Goal: Task Accomplishment & Management: Use online tool/utility

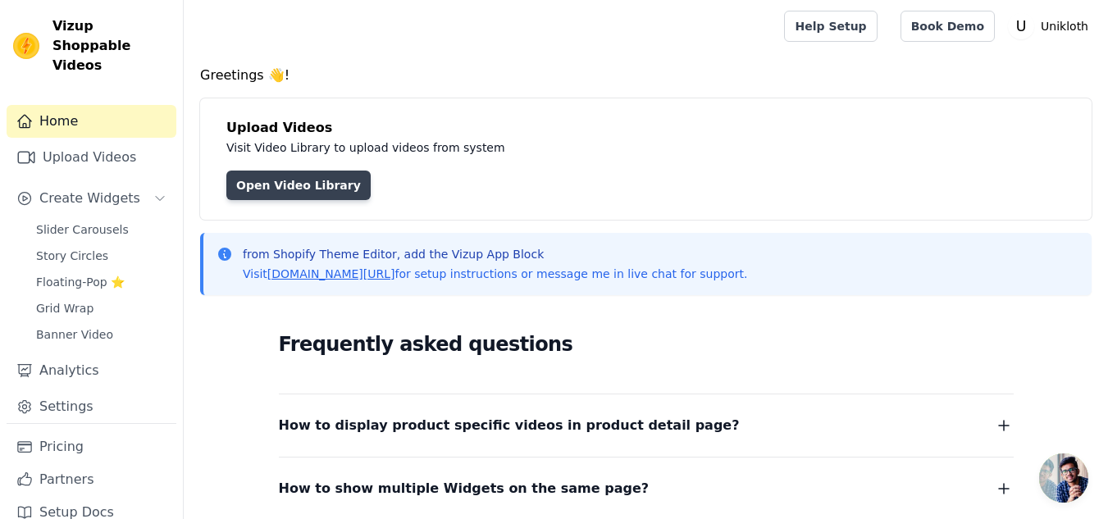
click at [299, 194] on link "Open Video Library" at bounding box center [298, 186] width 144 height 30
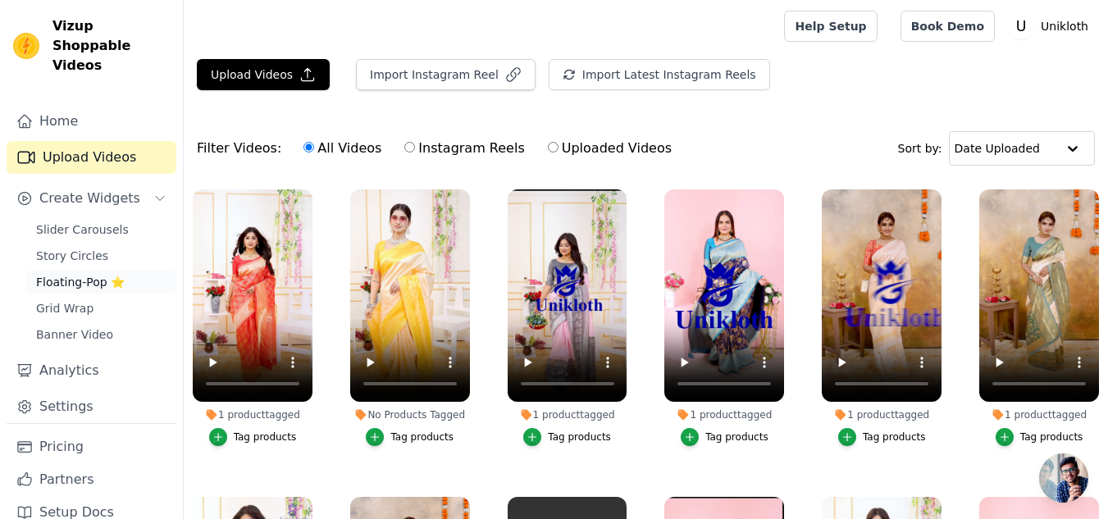
click at [71, 274] on span "Floating-Pop ⭐" at bounding box center [80, 282] width 89 height 16
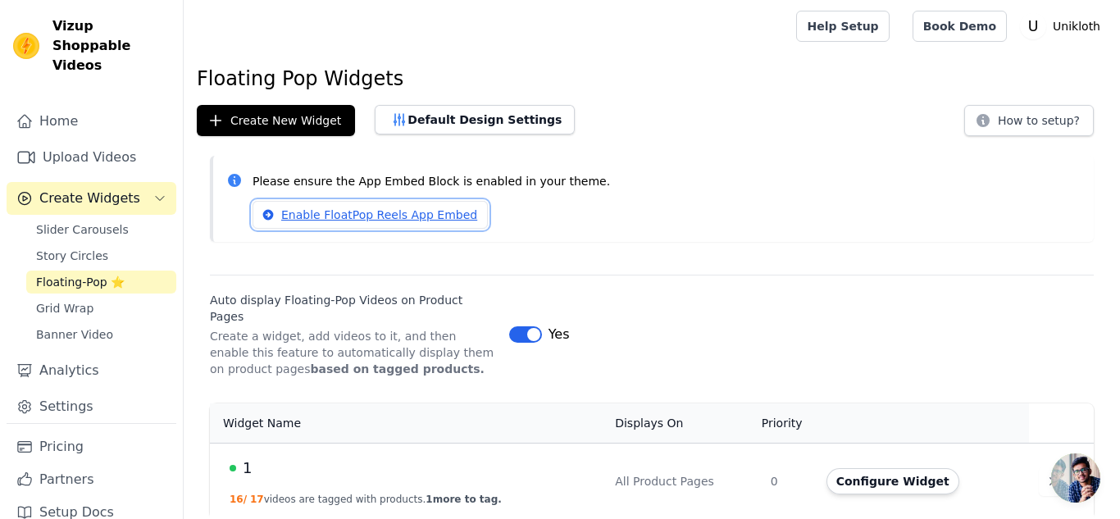
click at [342, 216] on link "Enable FloatPop Reels App Embed" at bounding box center [370, 215] width 235 height 28
click at [872, 469] on button "Configure Widget" at bounding box center [892, 481] width 133 height 26
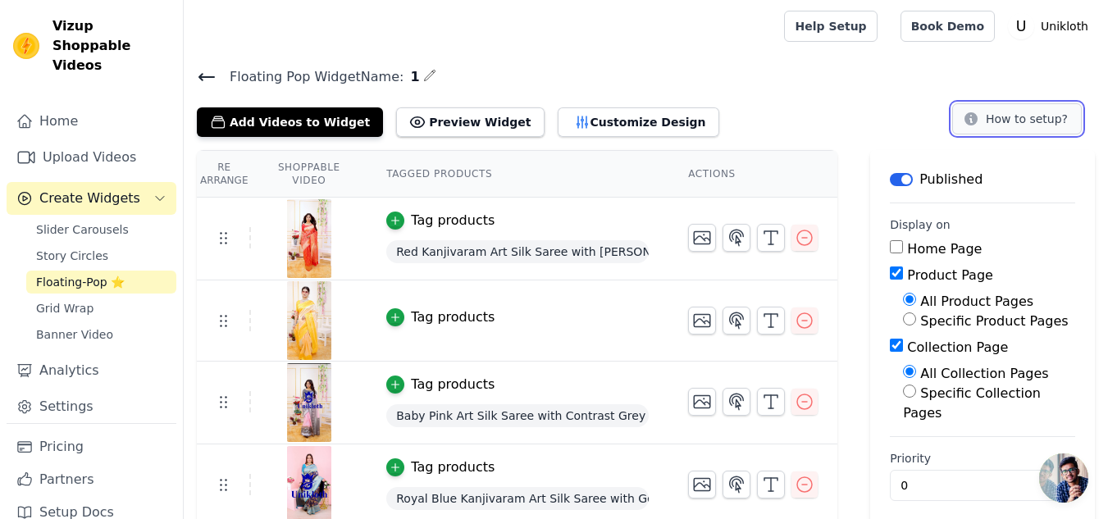
click at [1018, 125] on button "How to setup?" at bounding box center [1017, 118] width 130 height 31
click at [457, 125] on button "Preview Widget" at bounding box center [470, 122] width 148 height 30
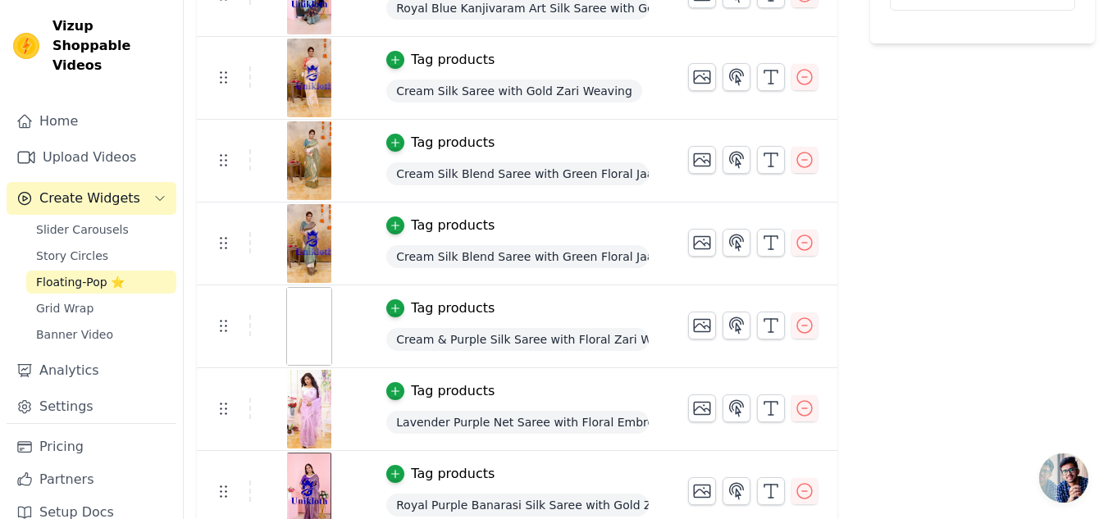
scroll to position [492, 0]
